Goal: Communication & Community: Answer question/provide support

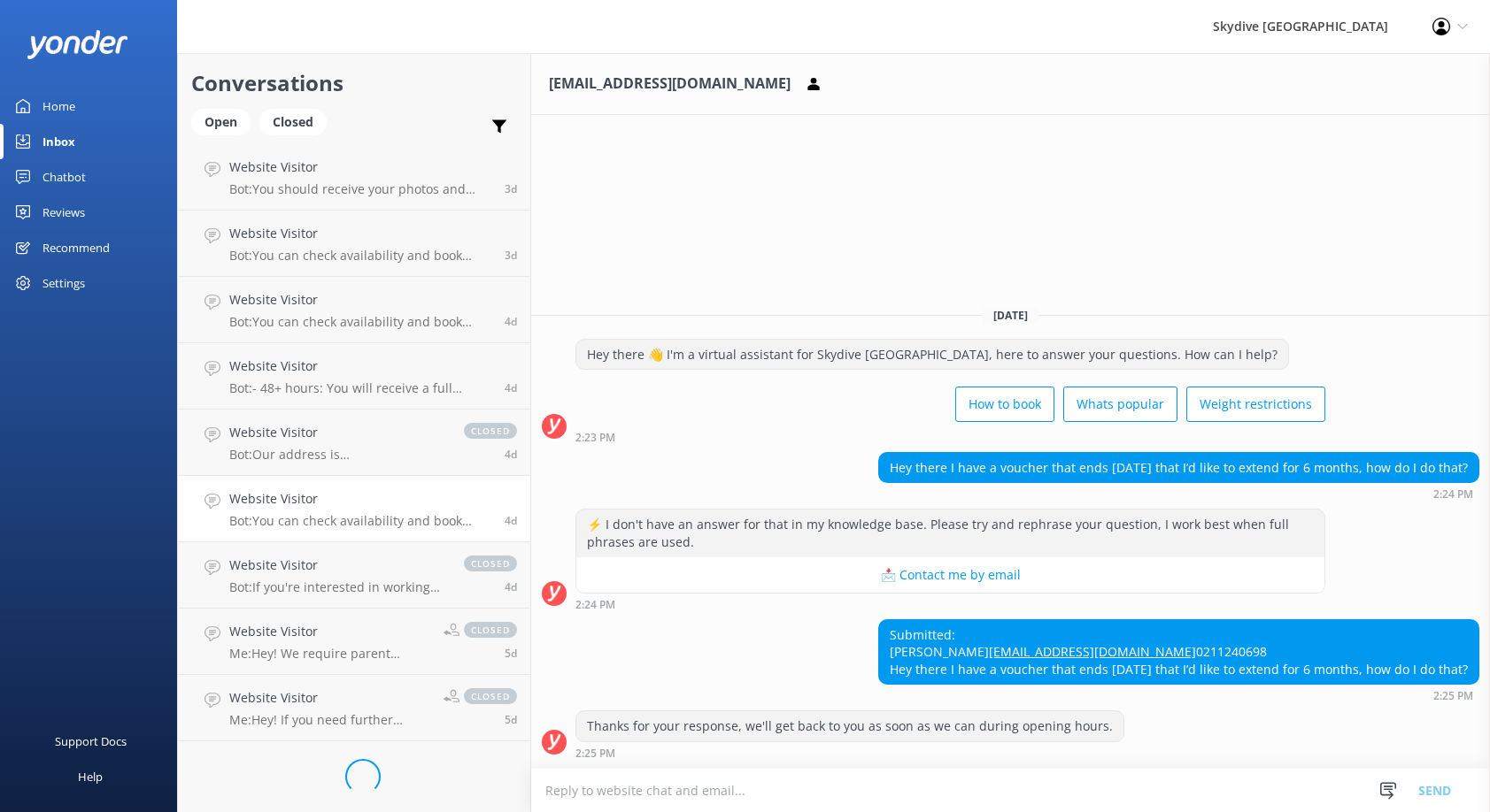
scroll to position [131, 0]
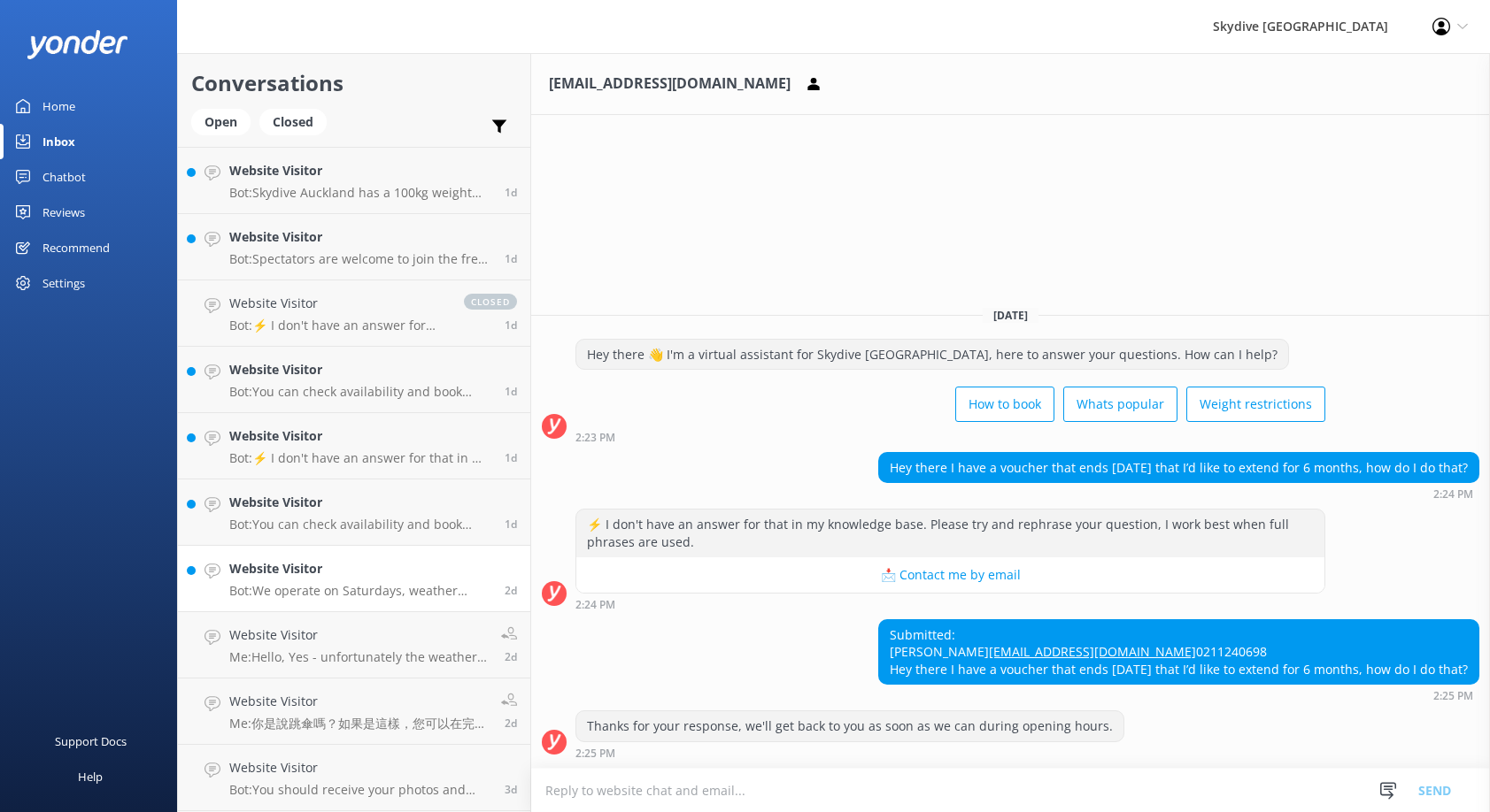
click at [307, 576] on h4 "Website Visitor" at bounding box center [360, 569] width 262 height 19
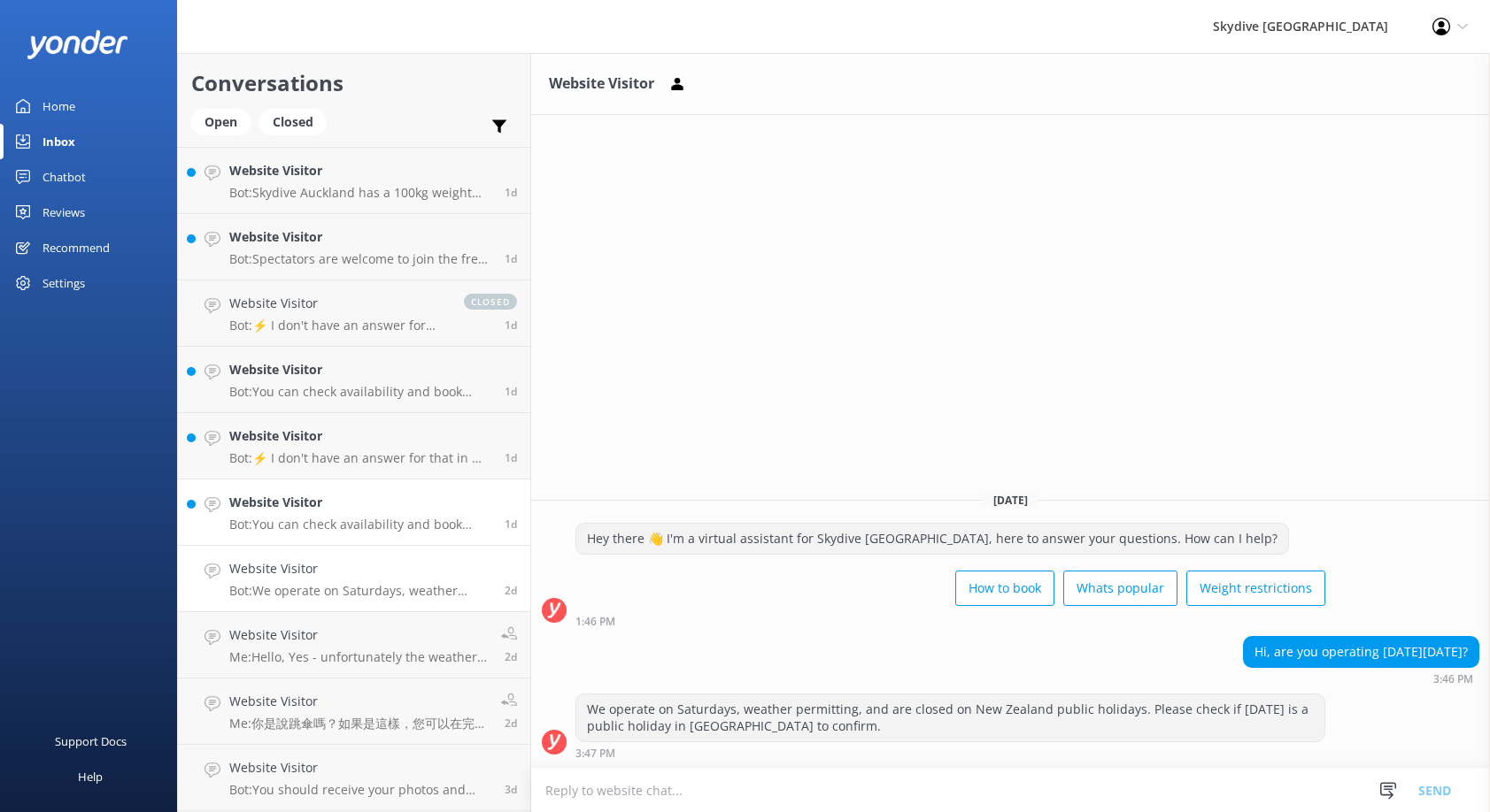
click at [290, 528] on p "Bot: You can check availability and book your skydiving experience on our websi…" at bounding box center [360, 524] width 262 height 16
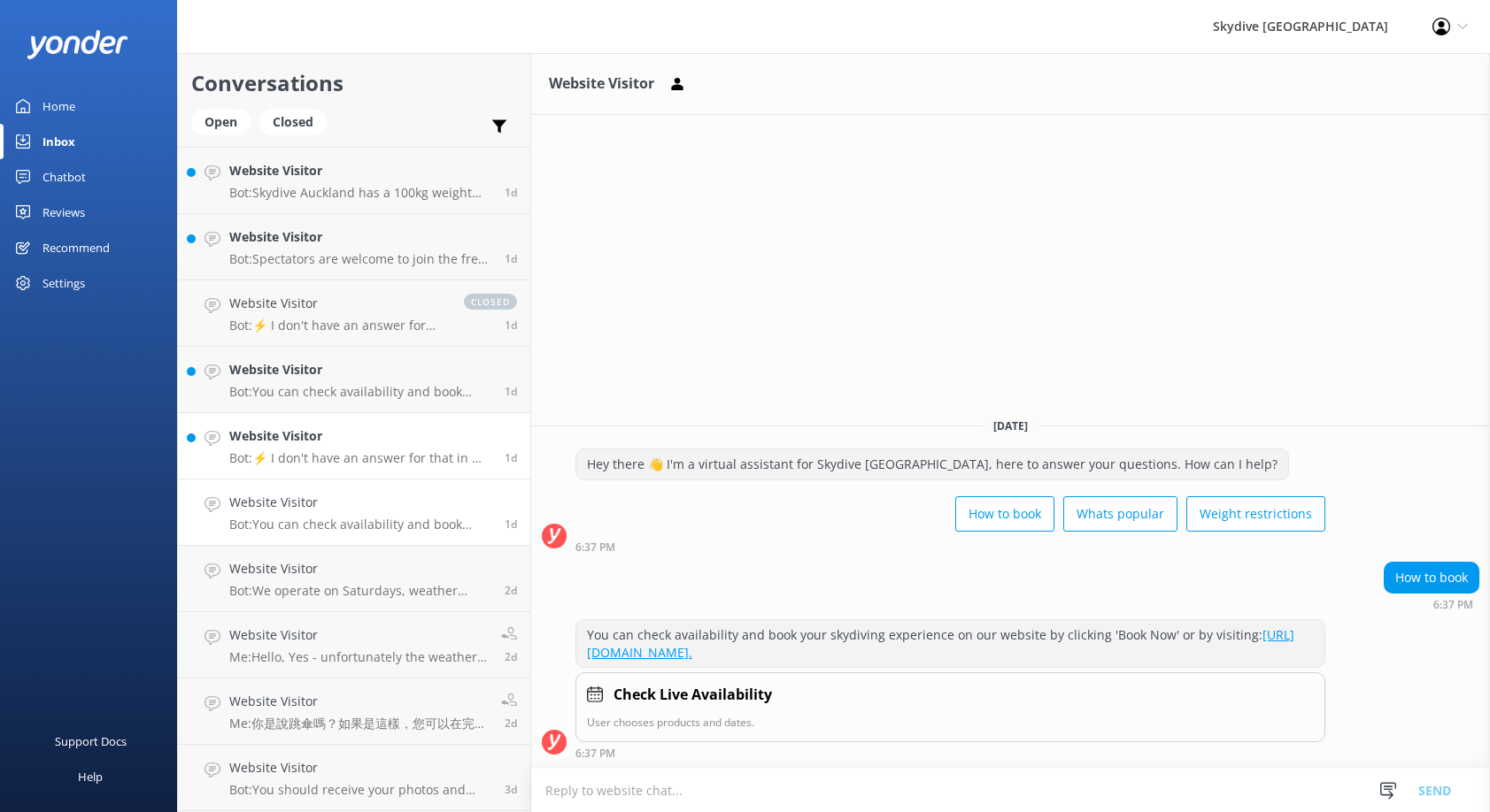
click at [314, 448] on div "Website Visitor Bot: ⚡ I don't have an answer for that in my knowledge base. Pl…" at bounding box center [360, 445] width 262 height 38
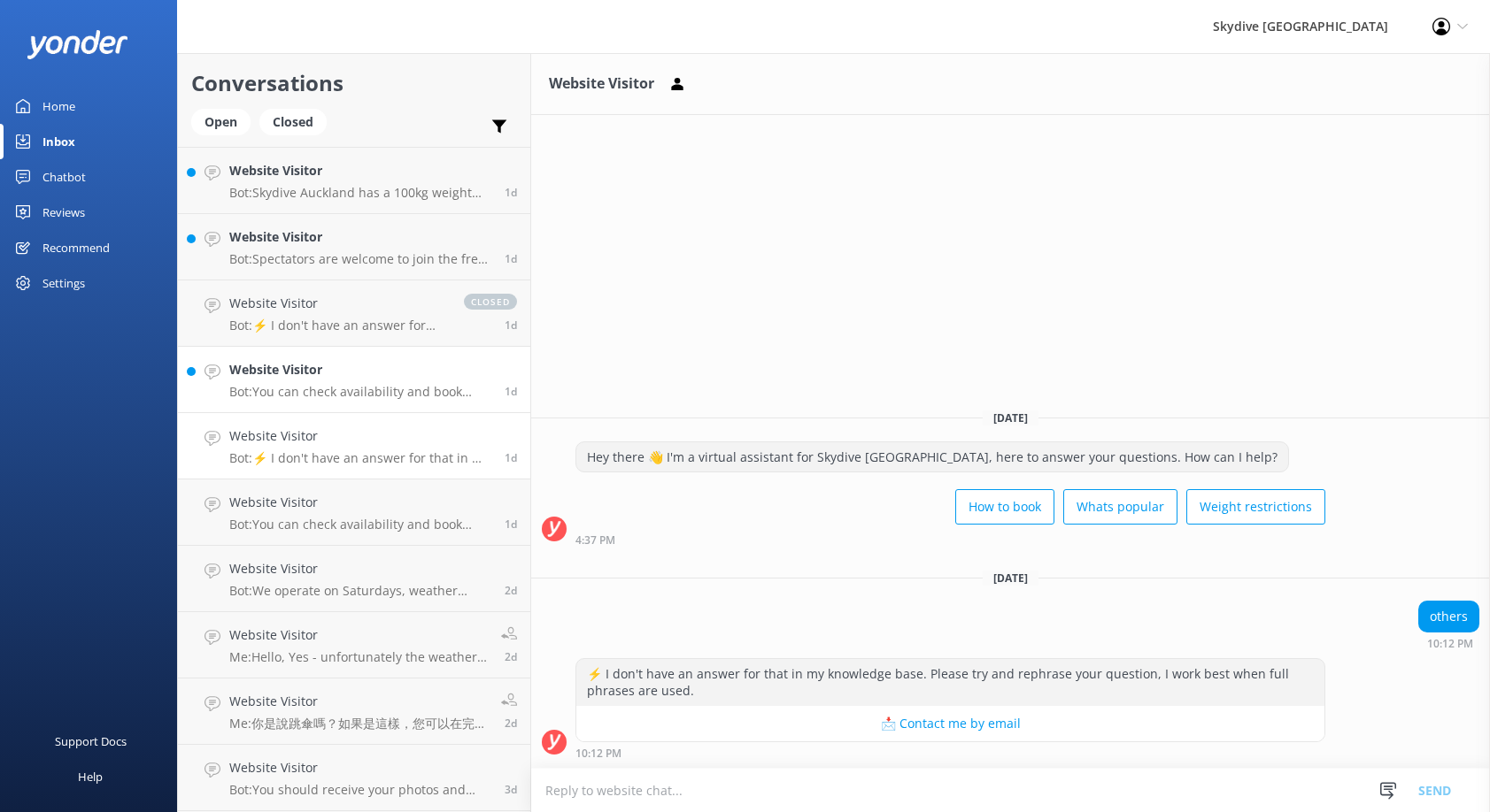
click at [331, 382] on div "Website Visitor Bot: You can check availability and book your skydiving experie…" at bounding box center [360, 379] width 262 height 38
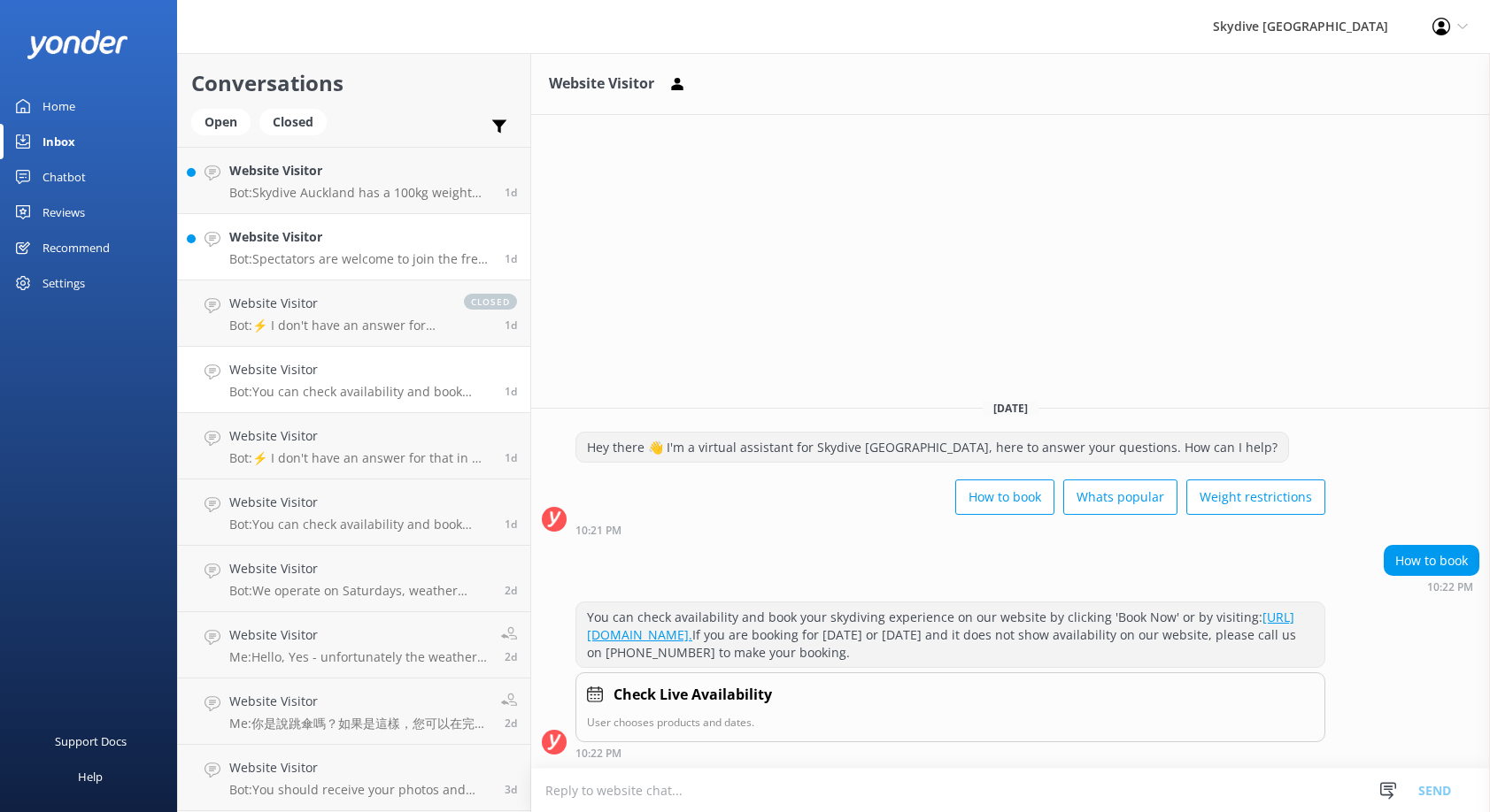
click at [295, 261] on p "Bot: Spectators are welcome to join the free transport van, but priority is giv…" at bounding box center [360, 259] width 262 height 16
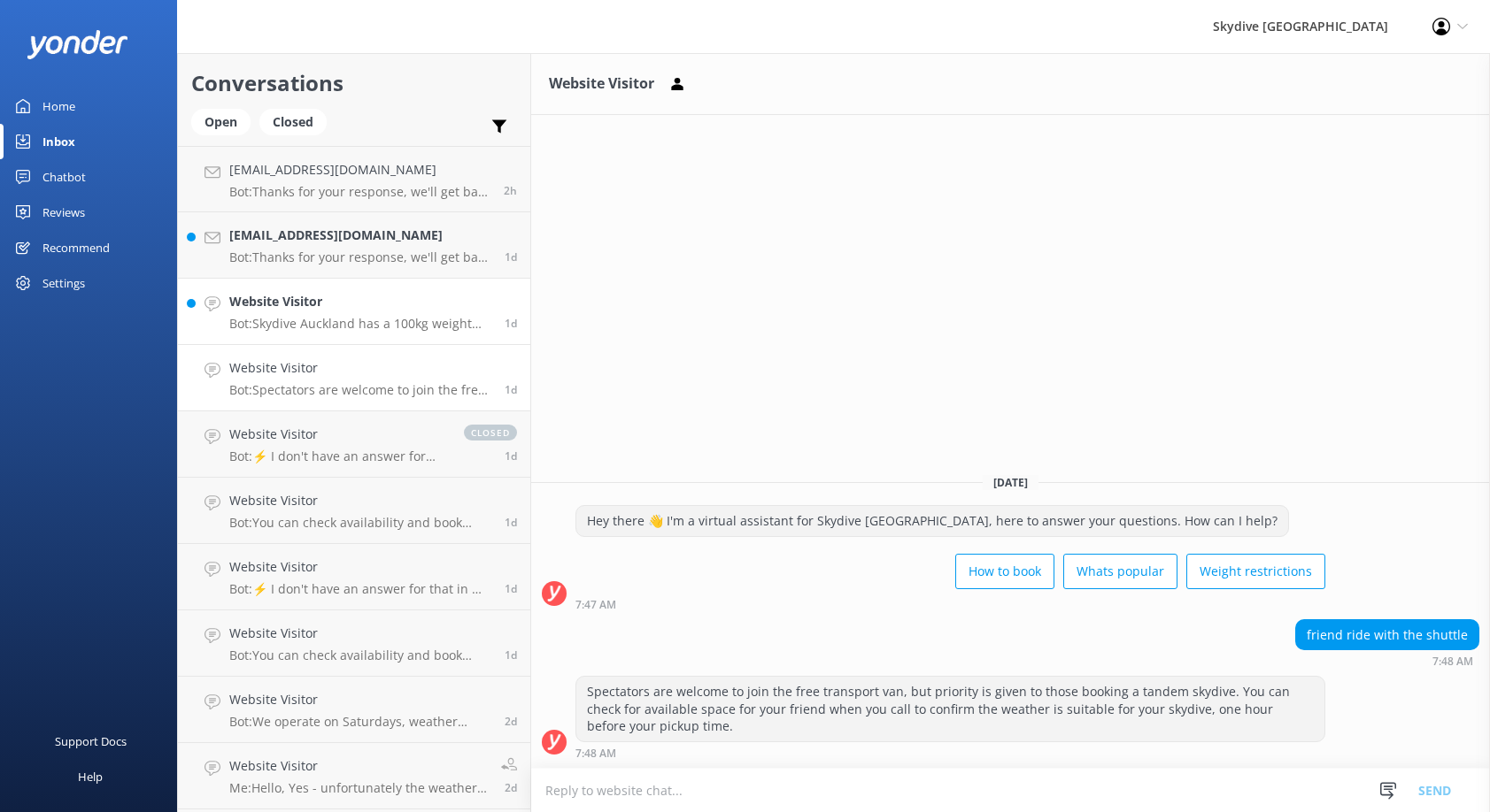
click at [311, 310] on h4 "Website Visitor" at bounding box center [360, 301] width 262 height 19
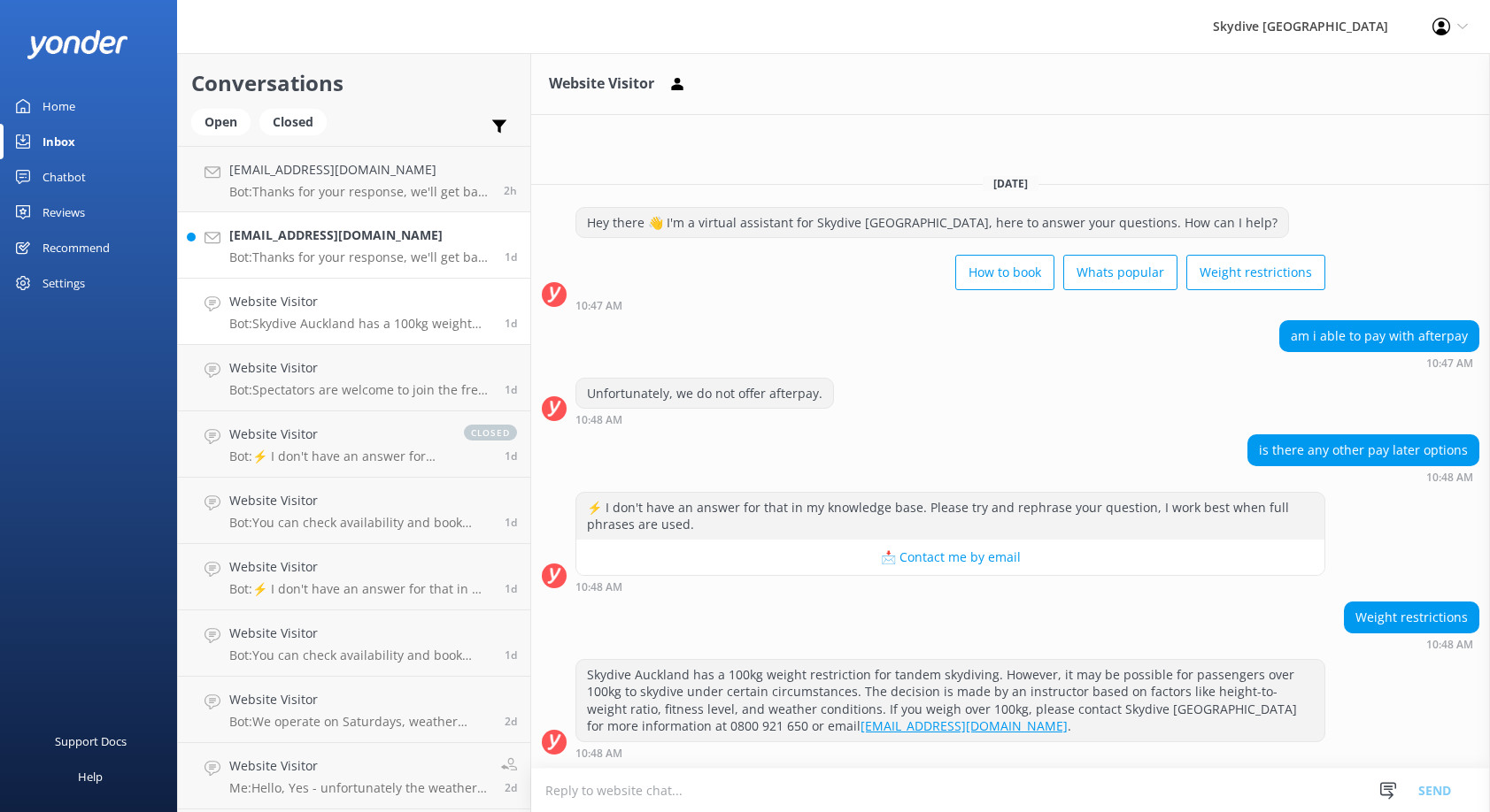
click at [294, 248] on div "[EMAIL_ADDRESS][DOMAIN_NAME] Bot: Thanks for your response, we'll get back to y…" at bounding box center [360, 245] width 262 height 38
